Goal: Task Accomplishment & Management: Manage account settings

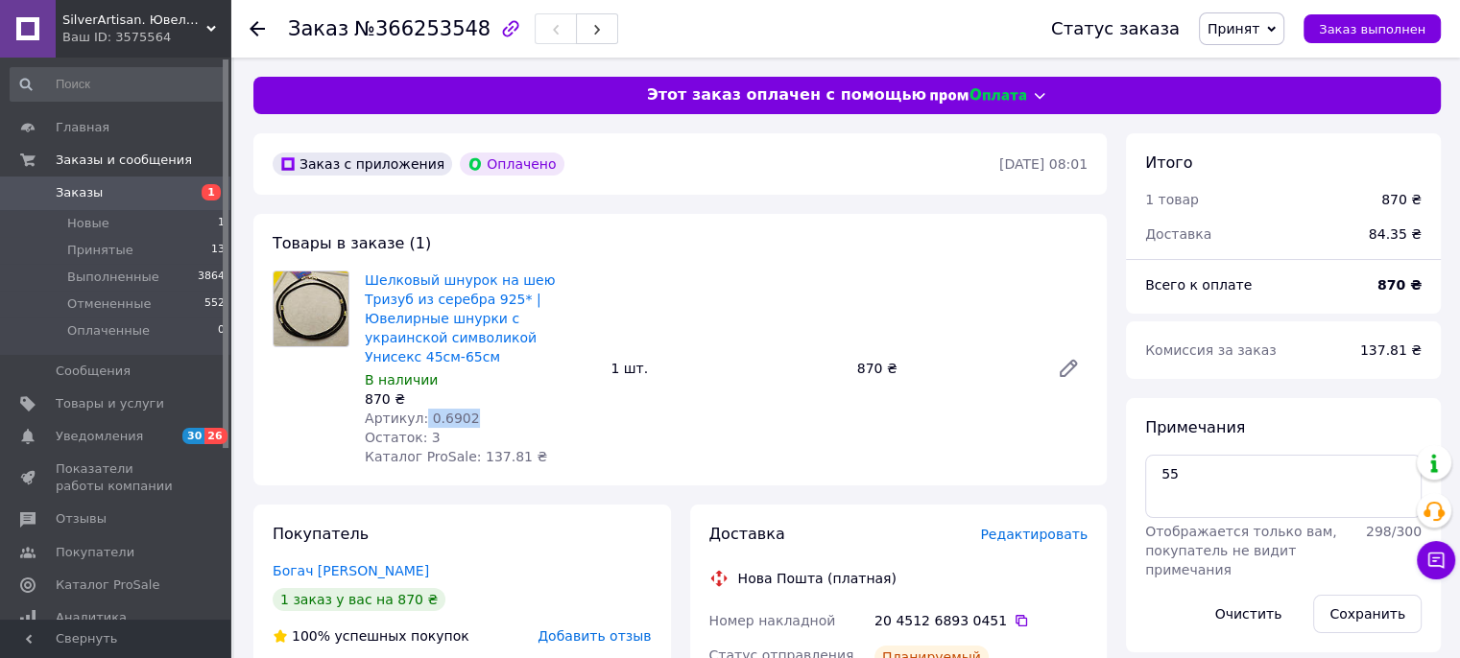
drag, startPoint x: 476, startPoint y: 397, endPoint x: 418, endPoint y: 398, distance: 57.6
click at [418, 409] on div "Артикул: 0.6902" at bounding box center [480, 418] width 230 height 19
drag, startPoint x: 426, startPoint y: 408, endPoint x: 497, endPoint y: 415, distance: 71.3
click at [497, 428] on div "Остаток: 3" at bounding box center [480, 437] width 230 height 19
drag, startPoint x: 480, startPoint y: 394, endPoint x: 422, endPoint y: 398, distance: 57.7
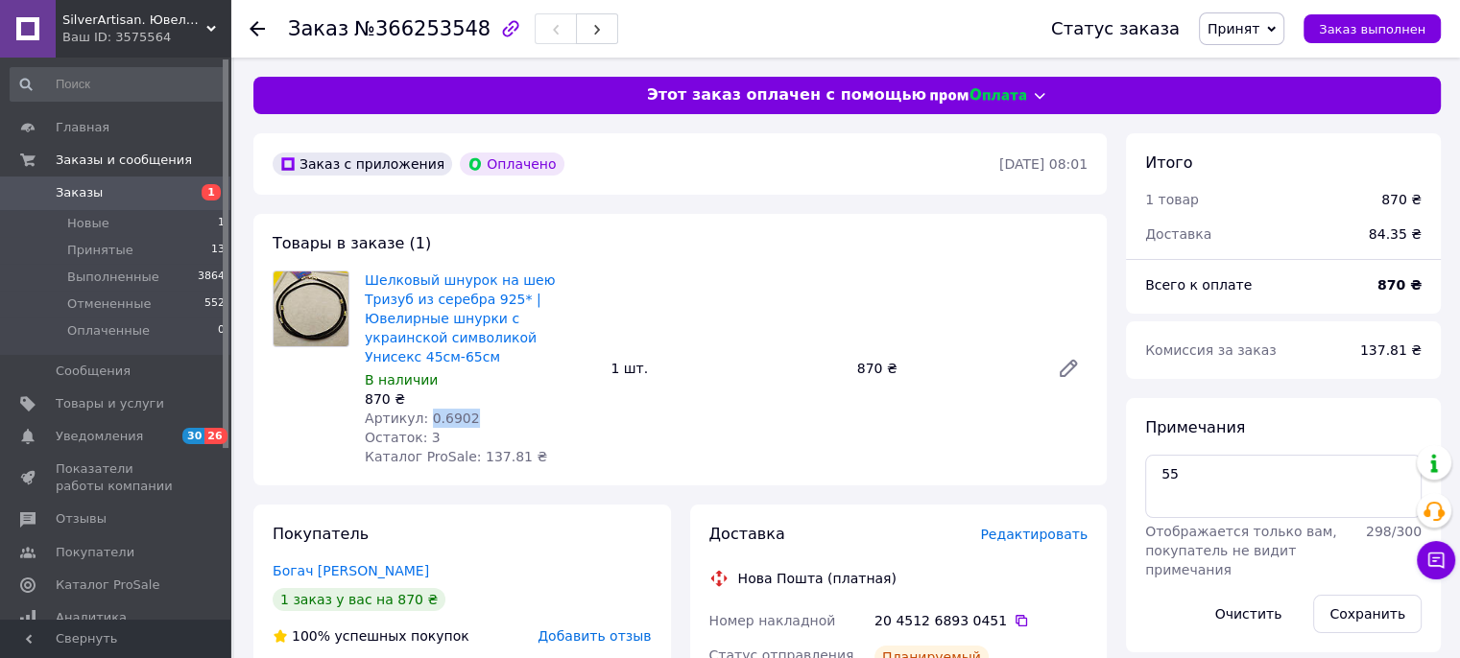
click at [422, 409] on div "Артикул: 0.6902" at bounding box center [480, 418] width 230 height 19
copy span "0.6902"
click at [503, 301] on link "Шелковый шнурок на шею Тризуб из серебра 925* | Ювелирные шнурки с украинской с…" at bounding box center [460, 319] width 190 height 92
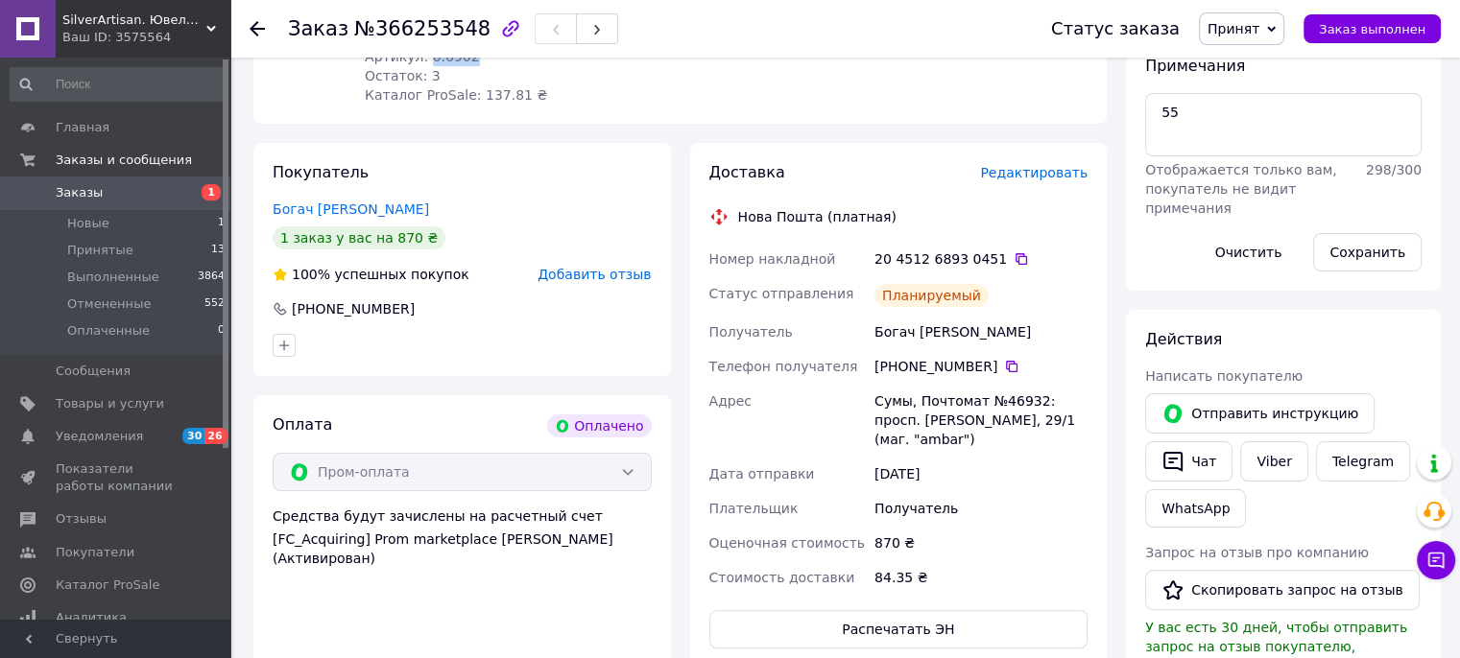
scroll to position [384, 0]
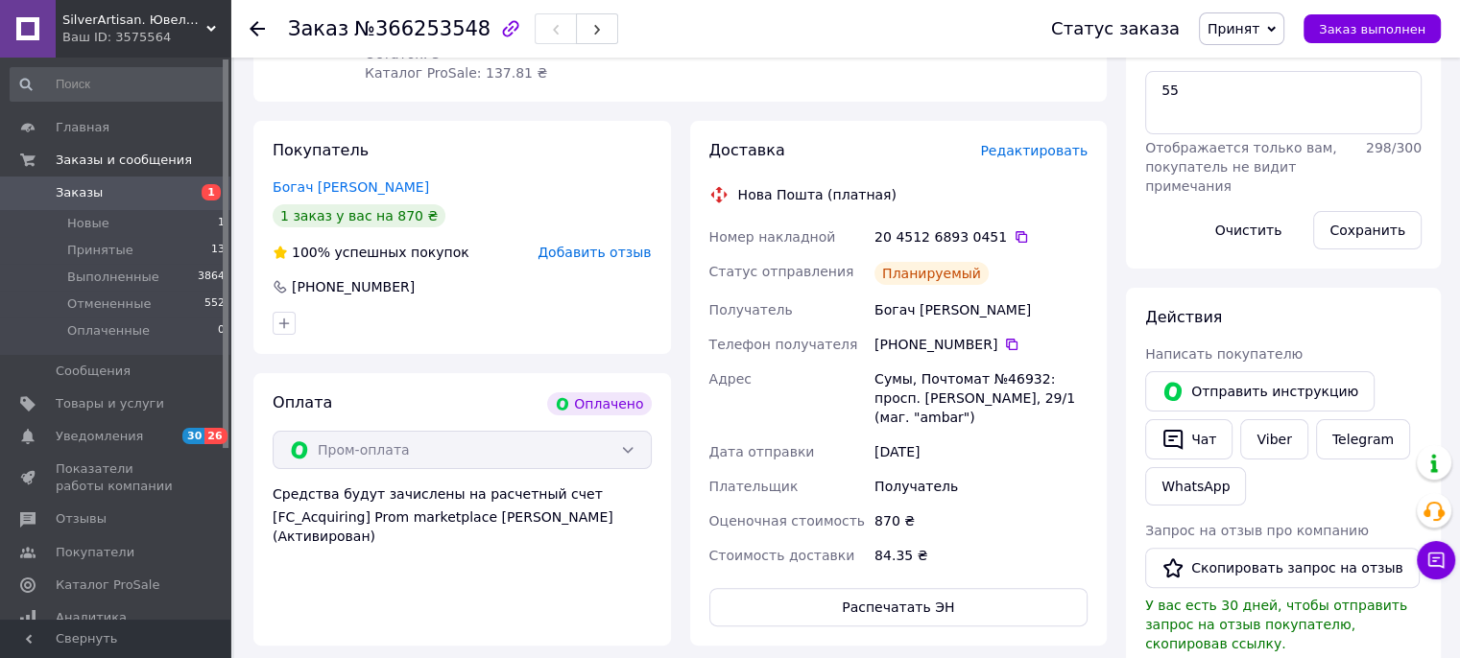
click at [107, 182] on link "Заказы 1" at bounding box center [118, 193] width 236 height 33
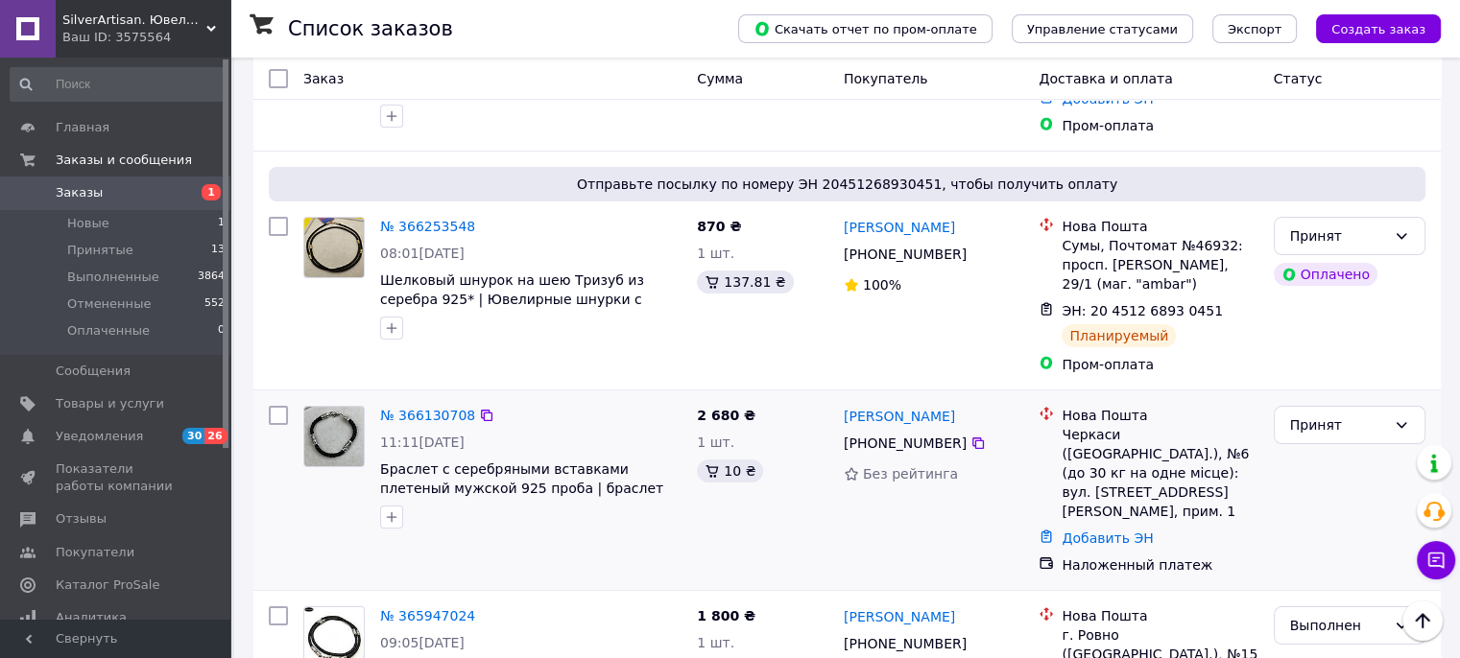
scroll to position [288, 0]
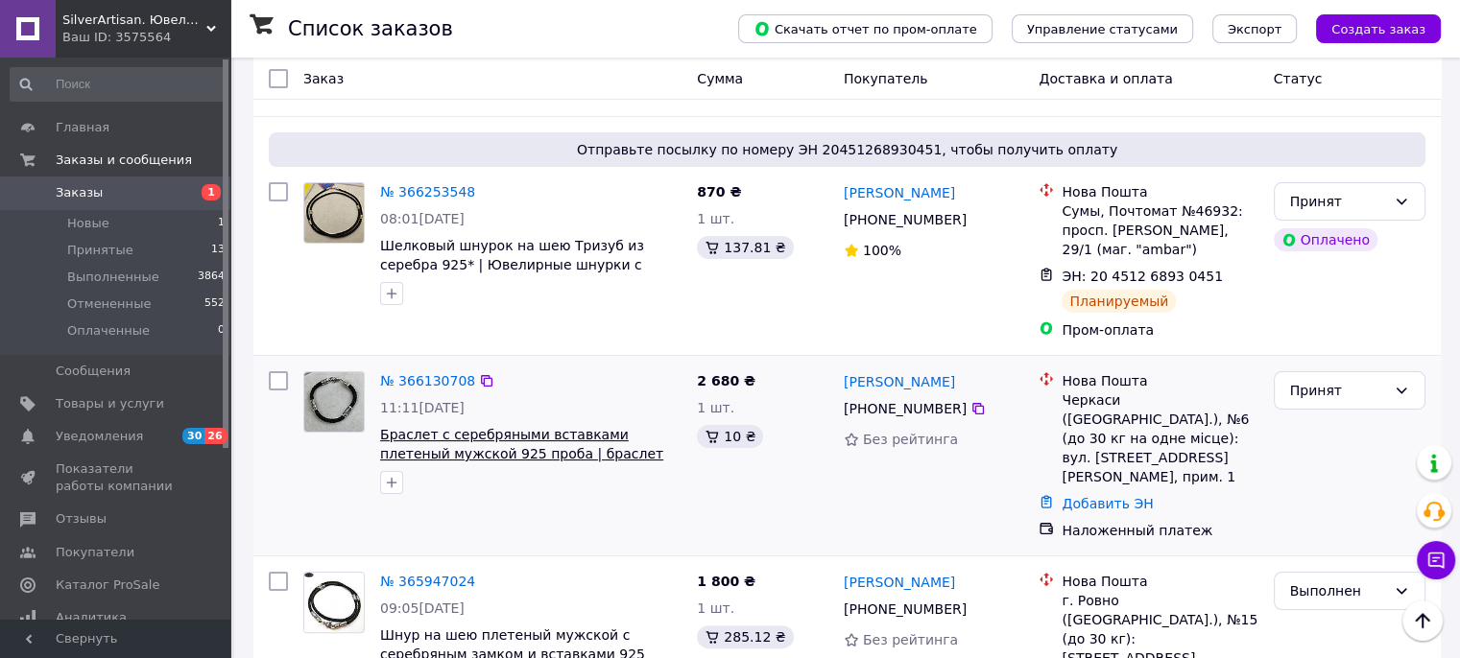
click at [491, 434] on span "Браслет с серебряными вставками плетеный мужской 925 проба | браслет оберег с м…" at bounding box center [525, 463] width 290 height 73
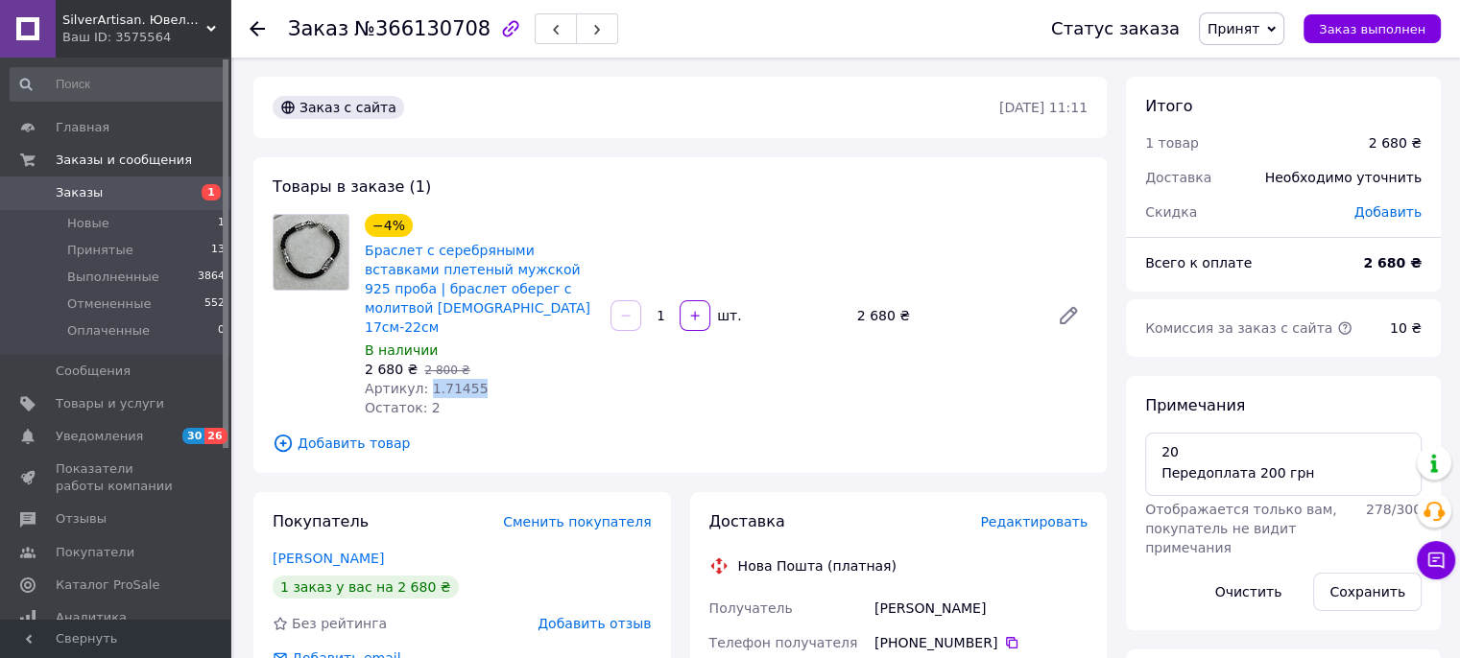
drag, startPoint x: 478, startPoint y: 378, endPoint x: 419, endPoint y: 370, distance: 59.0
click at [419, 379] on div "Артикул: 1.71455" at bounding box center [480, 388] width 230 height 19
copy span "1.71455"
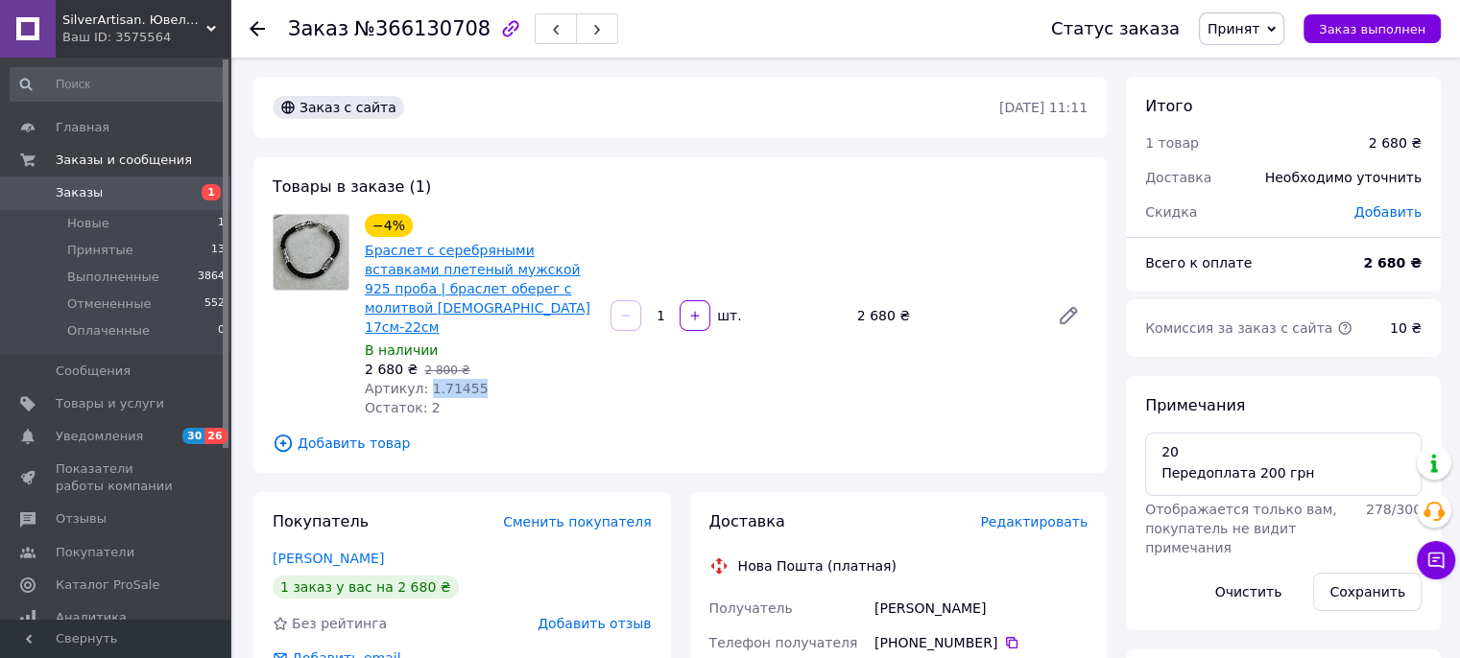
click at [430, 287] on link "Браслет с серебряными вставками плетеный мужской 925 проба | браслет оберег с м…" at bounding box center [478, 289] width 226 height 92
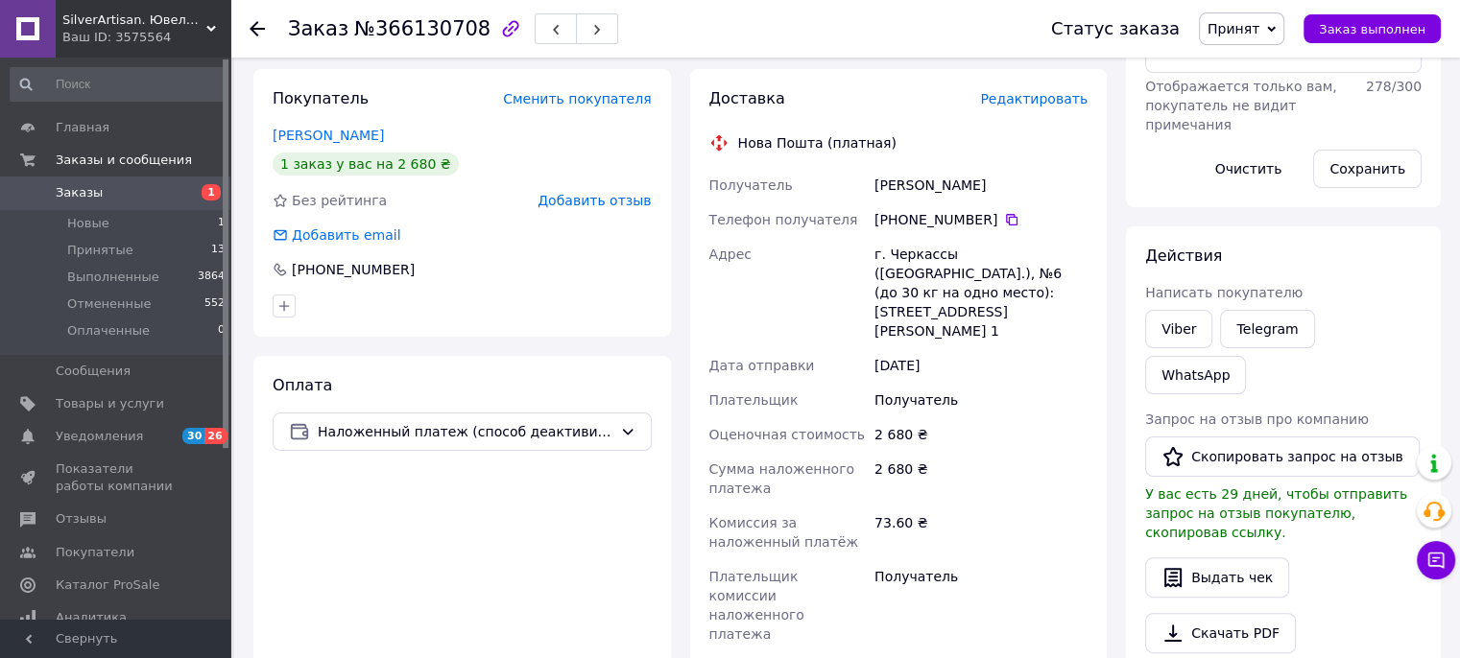
scroll to position [480, 0]
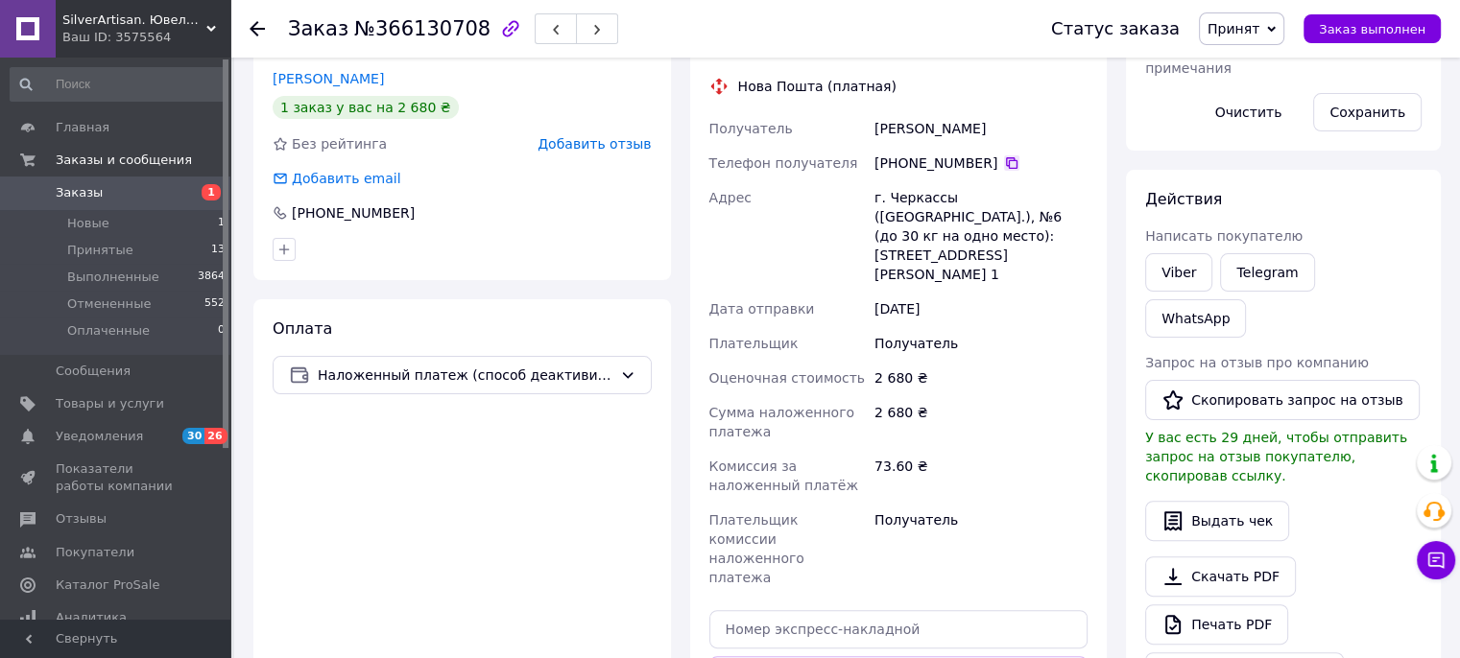
click at [1004, 155] on icon at bounding box center [1011, 162] width 15 height 15
drag, startPoint x: 1027, startPoint y: 104, endPoint x: 842, endPoint y: 112, distance: 185.4
click at [842, 112] on div "Получатель Засядьвовк Анастасія Телефон получателя +380 63 307 18 05   Адрес г.…" at bounding box center [898, 353] width 387 height 484
copy div "Получатель Засядьвовк Анастасія"
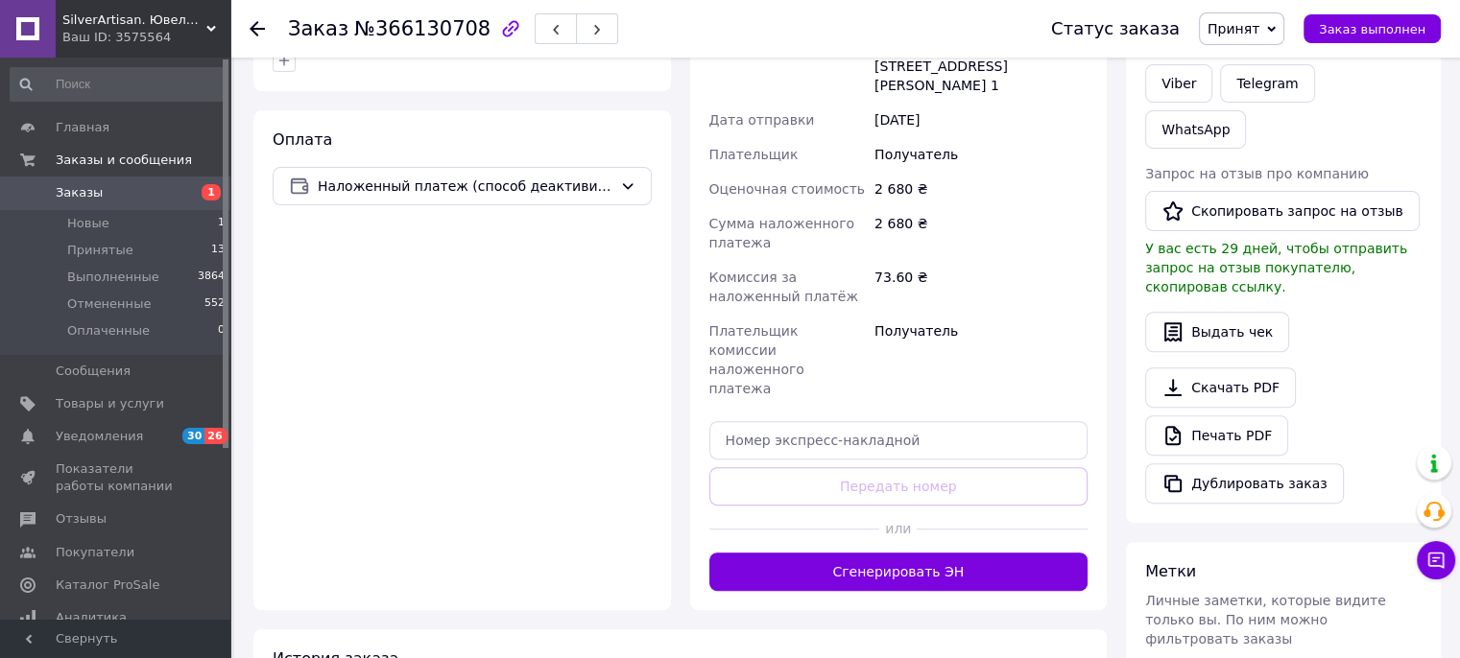
scroll to position [672, 0]
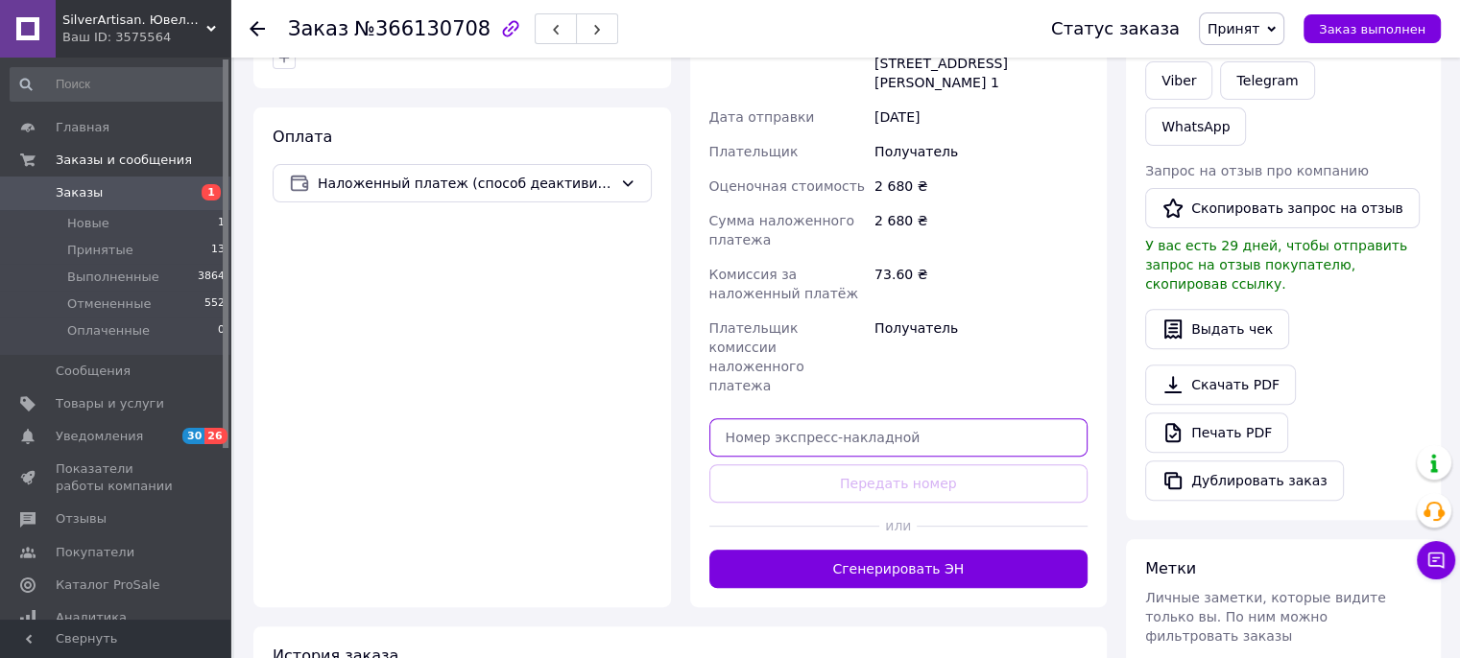
click at [726, 418] on input "text" at bounding box center [898, 437] width 379 height 38
paste input "20451269196854"
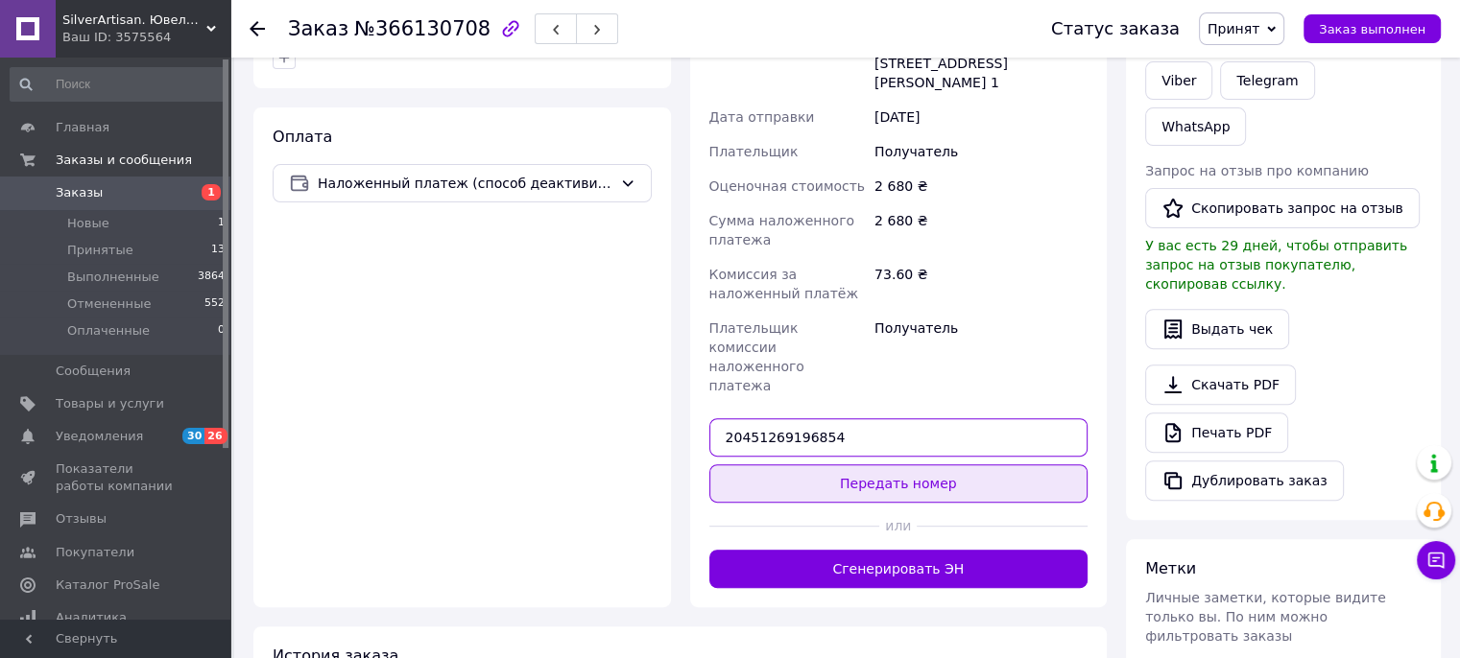
type input "20451269196854"
click at [744, 464] on button "Передать номер" at bounding box center [898, 483] width 379 height 38
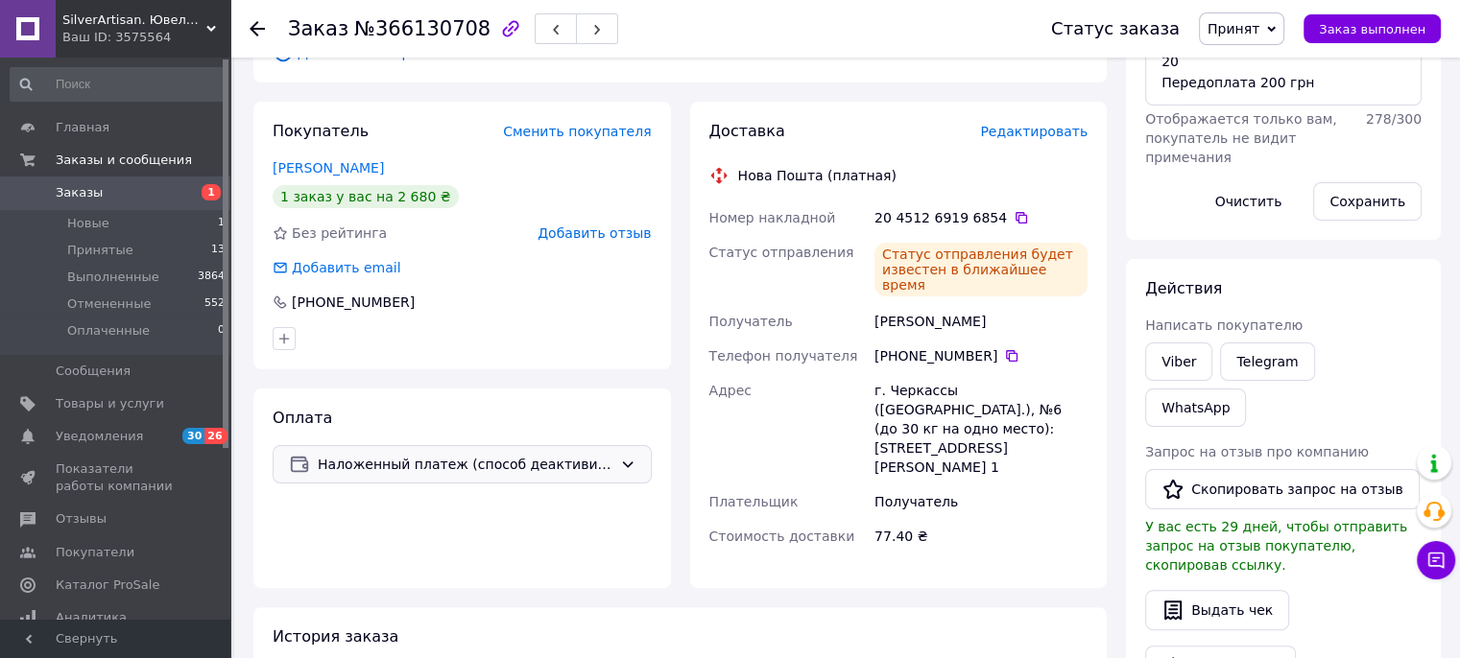
scroll to position [361, 0]
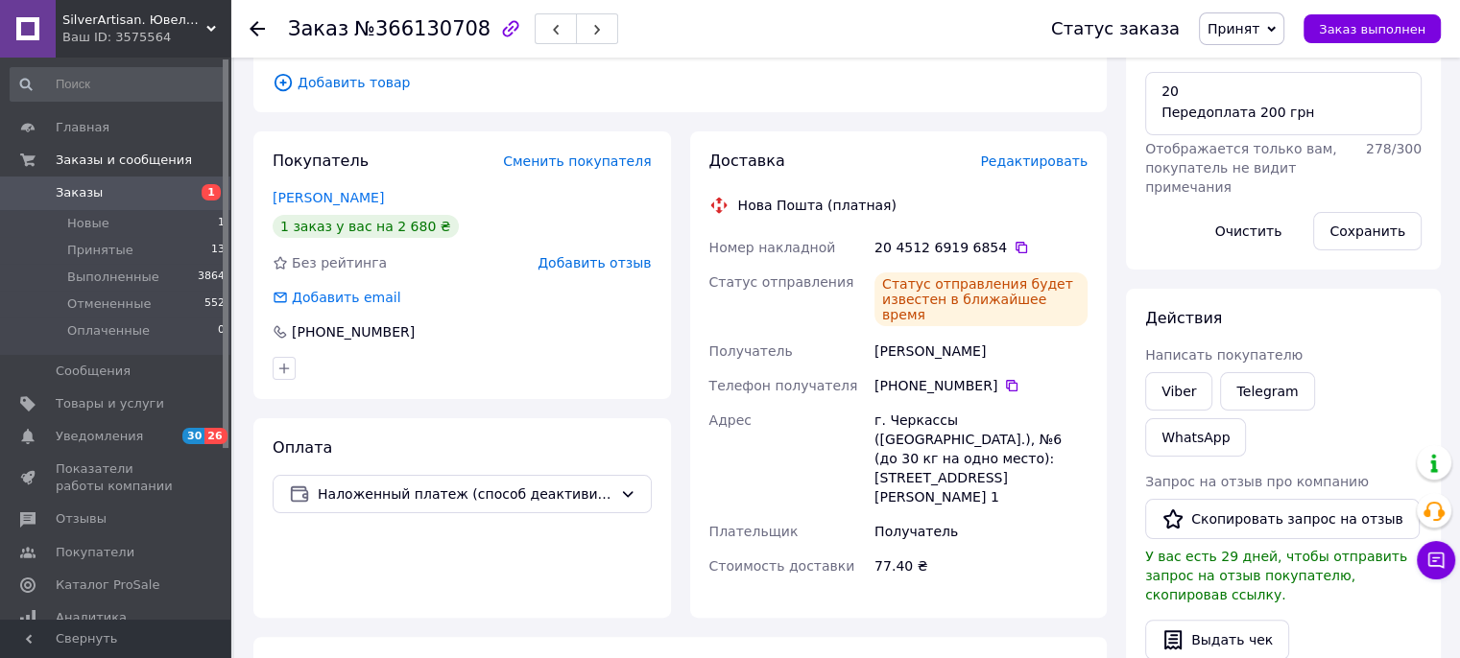
click at [173, 185] on span "Заказы" at bounding box center [117, 192] width 122 height 17
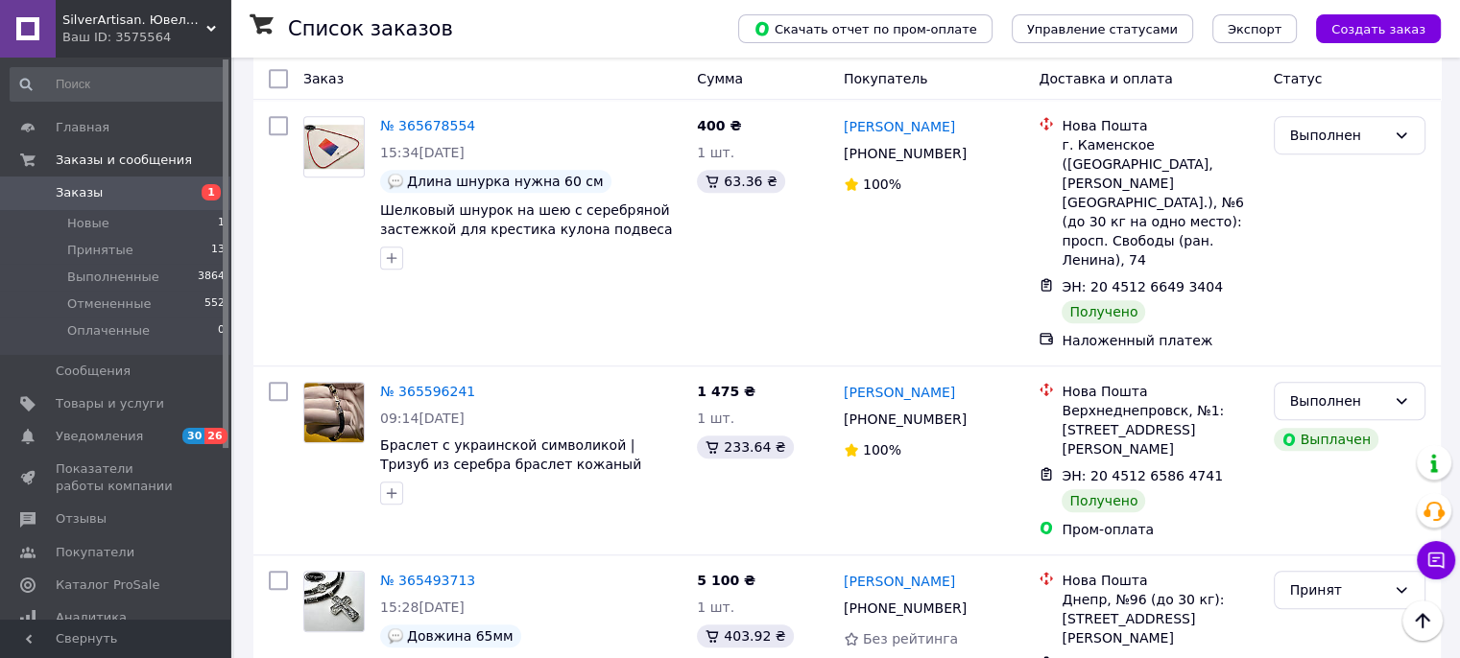
scroll to position [1248, 0]
